Goal: Task Accomplishment & Management: Complete application form

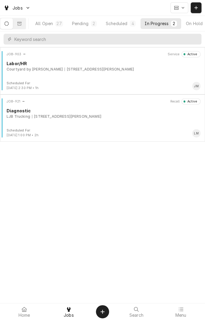
click at [174, 70] on div "Courtyard by Marriott 8002 N Navarro St, Victoria, TX 77904" at bounding box center [104, 69] width 194 height 5
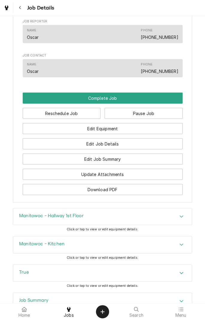
scroll to position [413, 0]
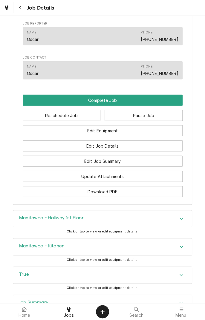
click at [158, 106] on button "Complete Job" at bounding box center [103, 100] width 160 height 11
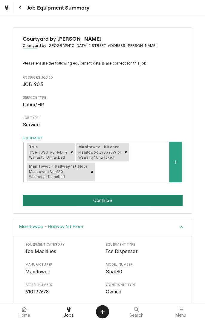
click at [142, 200] on button "Continue" at bounding box center [103, 200] width 160 height 11
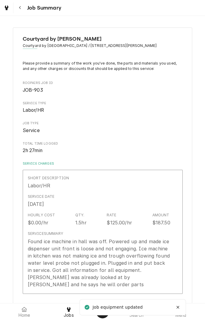
type textarea "x"
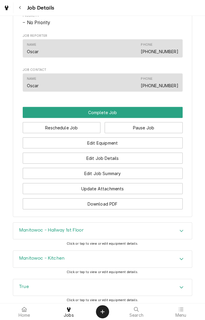
scroll to position [401, 0]
